Goal: Information Seeking & Learning: Understand process/instructions

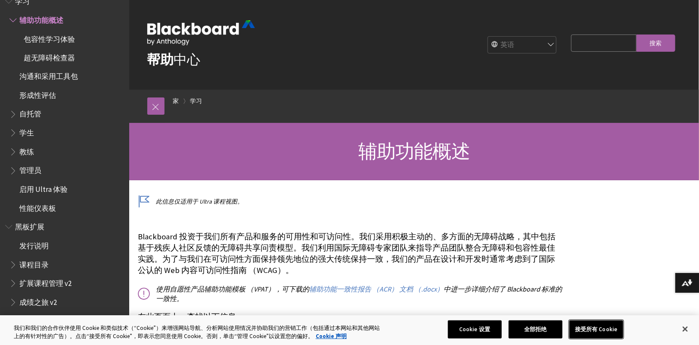
click at [592, 325] on button "接受所有 Cookie" at bounding box center [596, 329] width 54 height 18
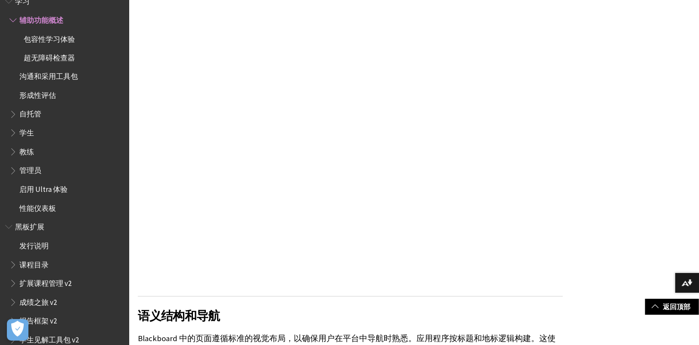
scroll to position [603, 0]
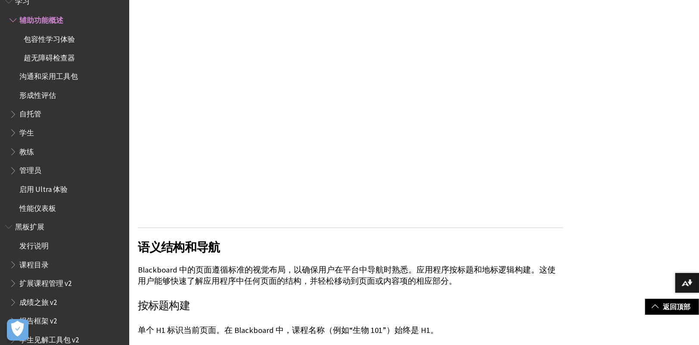
click at [24, 133] on span "学生" at bounding box center [26, 132] width 15 height 12
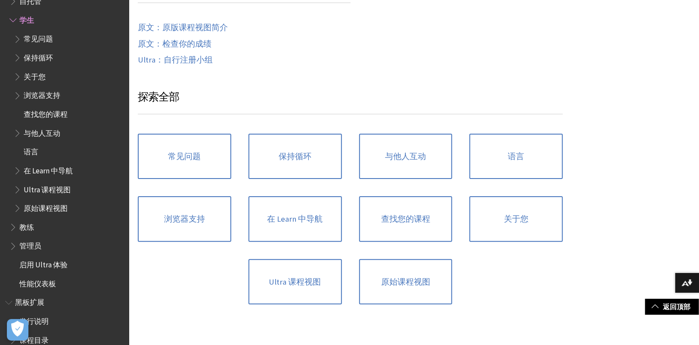
scroll to position [818, 0]
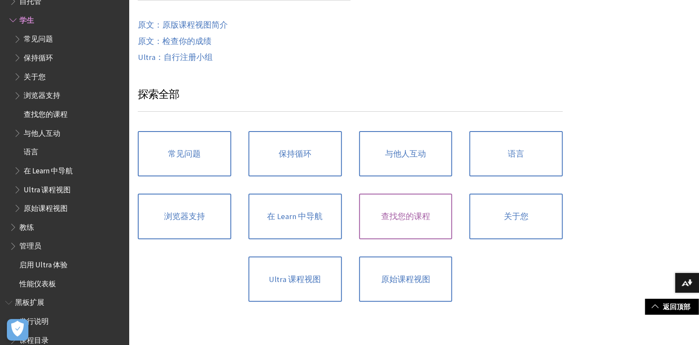
click at [406, 215] on link "查找您的课程" at bounding box center [405, 216] width 93 height 46
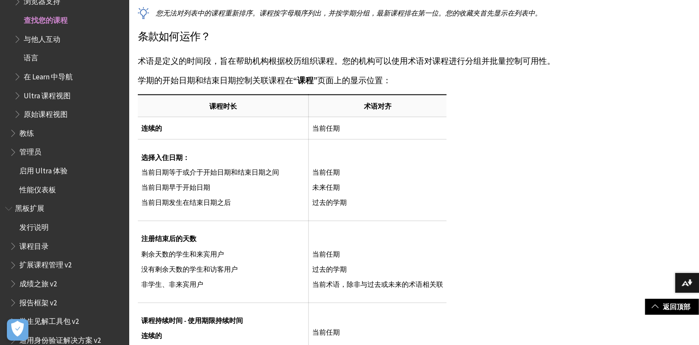
scroll to position [646, 0]
